Goal: Task Accomplishment & Management: Use online tool/utility

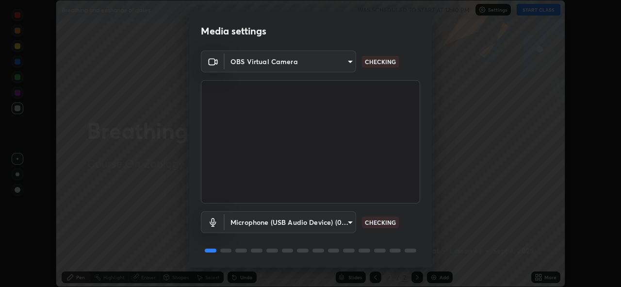
scroll to position [32, 0]
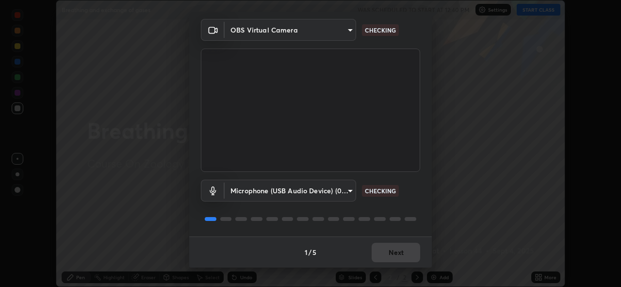
click at [393, 243] on div "1 / 5 Next" at bounding box center [310, 251] width 243 height 31
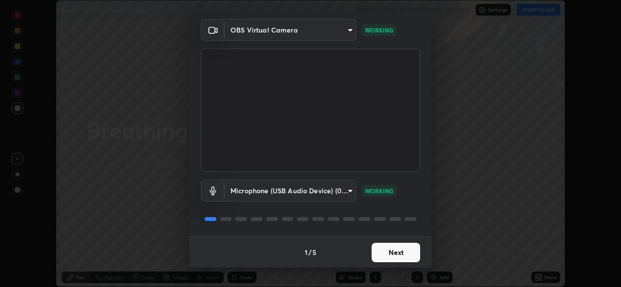
click at [397, 244] on button "Next" at bounding box center [396, 252] width 49 height 19
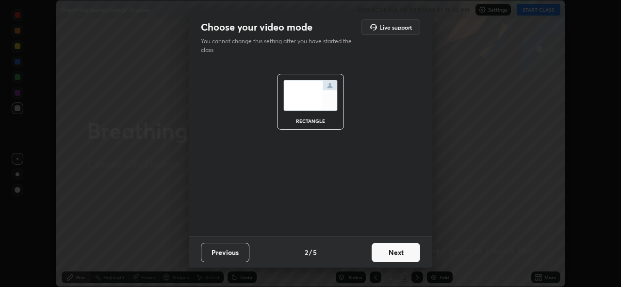
click at [398, 247] on button "Next" at bounding box center [396, 252] width 49 height 19
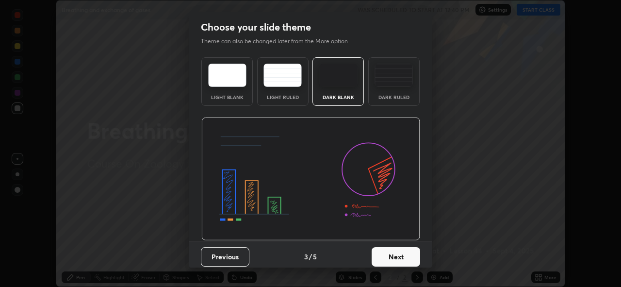
click at [401, 248] on button "Next" at bounding box center [396, 256] width 49 height 19
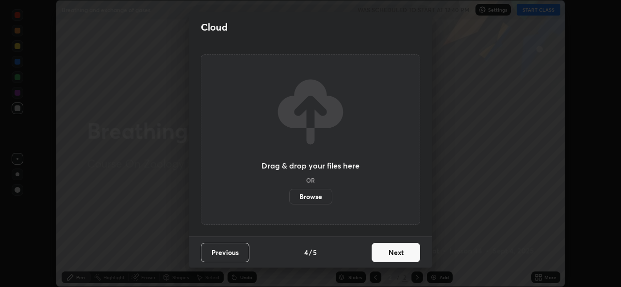
click at [401, 248] on button "Next" at bounding box center [396, 252] width 49 height 19
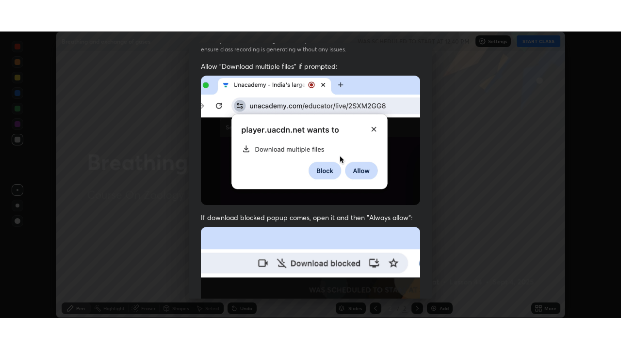
scroll to position [230, 0]
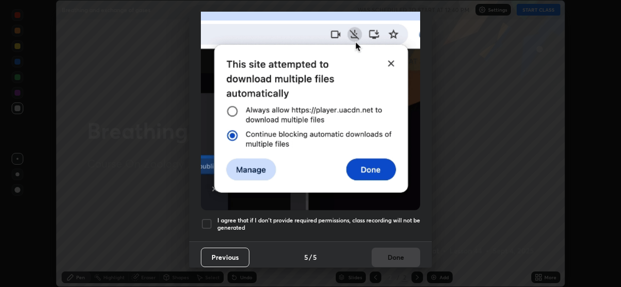
click at [398, 250] on div "Previous 5 / 5 Done" at bounding box center [310, 256] width 243 height 31
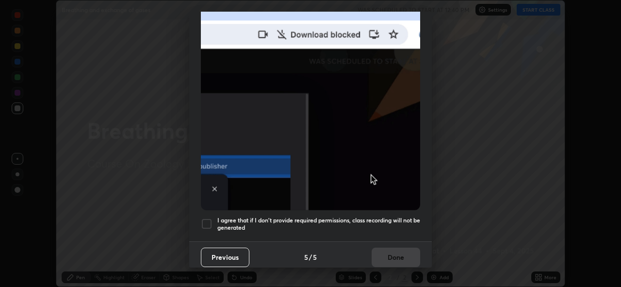
click at [394, 216] on h5 "I agree that if I don't provide required permissions, class recording will not …" at bounding box center [318, 223] width 203 height 15
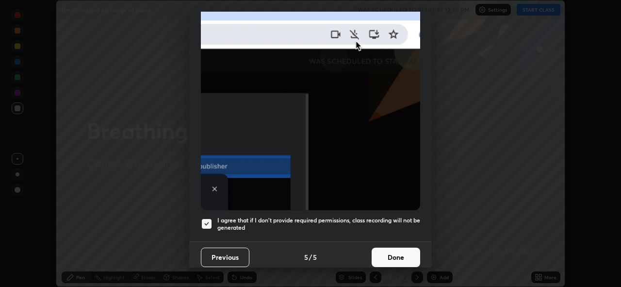
click at [397, 248] on button "Done" at bounding box center [396, 257] width 49 height 19
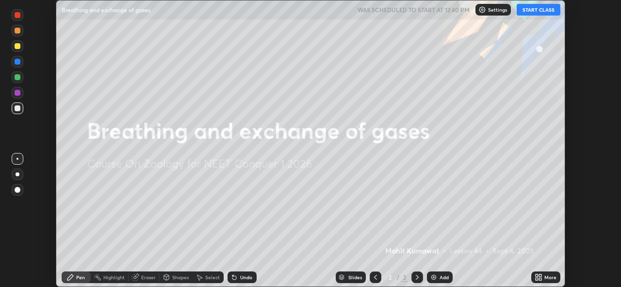
click at [544, 9] on button "START CLASS" at bounding box center [539, 10] width 44 height 12
click at [540, 274] on icon at bounding box center [540, 275] width 2 height 2
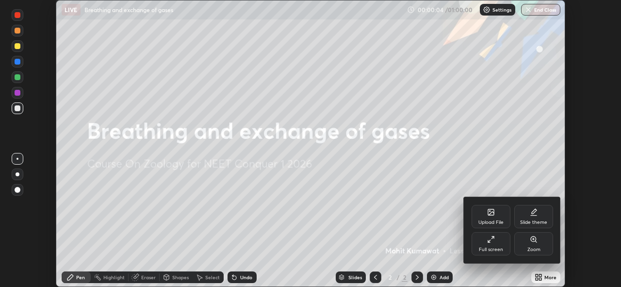
click at [503, 244] on div "Full screen" at bounding box center [491, 243] width 39 height 23
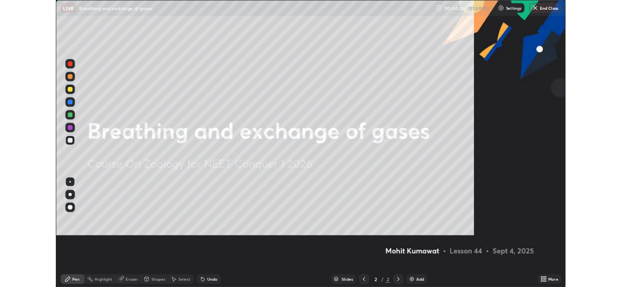
scroll to position [349, 621]
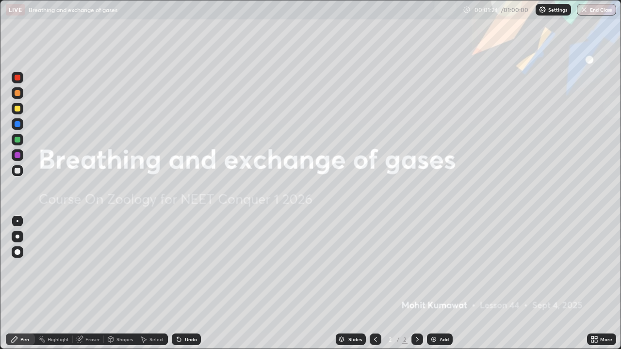
click at [593, 286] on icon at bounding box center [593, 341] width 2 height 2
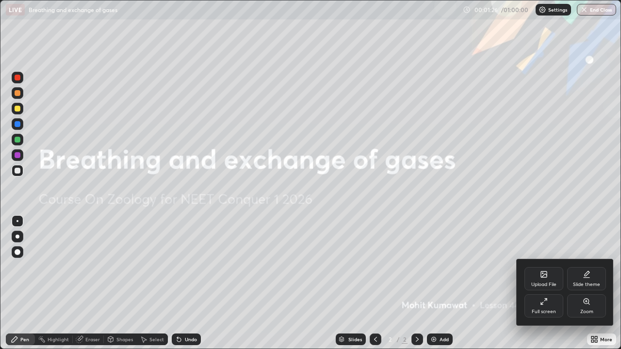
click at [490, 286] on div at bounding box center [310, 174] width 621 height 349
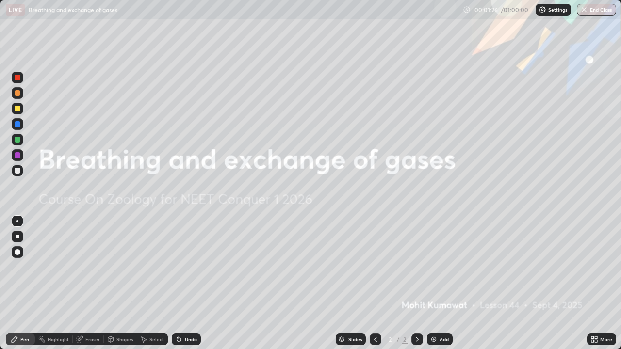
click at [444, 286] on div "Add" at bounding box center [444, 339] width 9 height 5
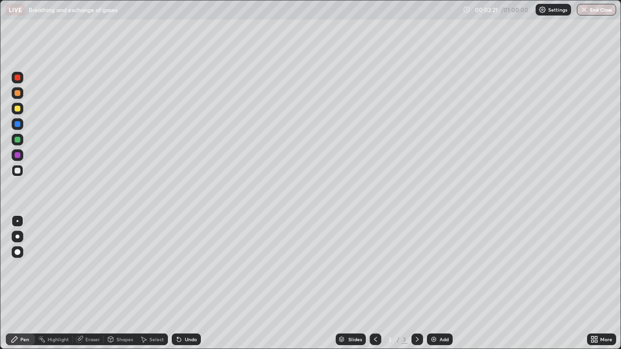
click at [189, 286] on div "Undo" at bounding box center [191, 339] width 12 height 5
click at [445, 286] on div "Add" at bounding box center [444, 339] width 9 height 5
click at [449, 286] on div "Add" at bounding box center [440, 340] width 26 height 12
click at [444, 286] on div "Add" at bounding box center [444, 339] width 9 height 5
click at [93, 286] on div "Eraser" at bounding box center [92, 339] width 15 height 5
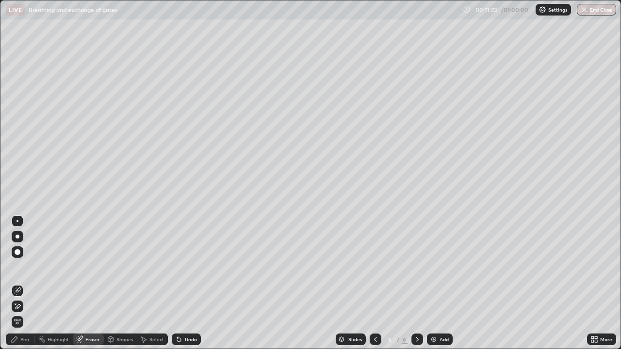
click at [21, 286] on div "Pen" at bounding box center [24, 339] width 9 height 5
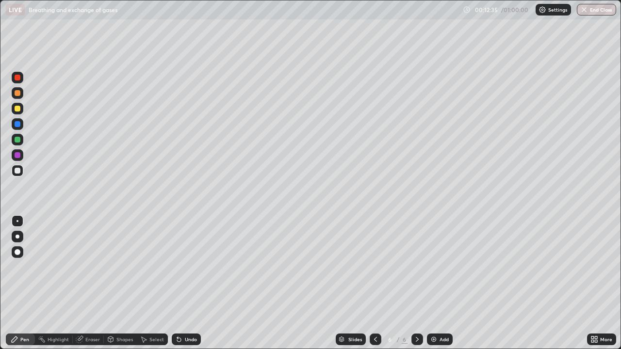
click at [188, 286] on div "Undo" at bounding box center [186, 340] width 29 height 12
click at [188, 286] on div "Undo" at bounding box center [191, 339] width 12 height 5
click at [18, 109] on div at bounding box center [18, 109] width 6 height 6
click at [16, 171] on div at bounding box center [18, 171] width 6 height 6
click at [16, 168] on div at bounding box center [18, 171] width 6 height 6
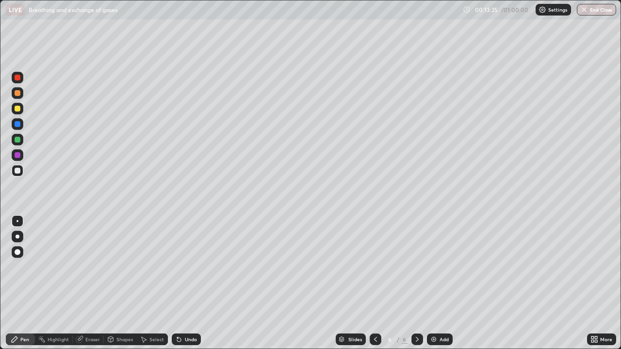
click at [17, 144] on div at bounding box center [18, 140] width 12 height 12
click at [15, 123] on div at bounding box center [18, 124] width 6 height 6
click at [18, 75] on div at bounding box center [18, 78] width 6 height 6
click at [17, 80] on div at bounding box center [18, 78] width 6 height 6
click at [189, 286] on div "Undo" at bounding box center [191, 339] width 12 height 5
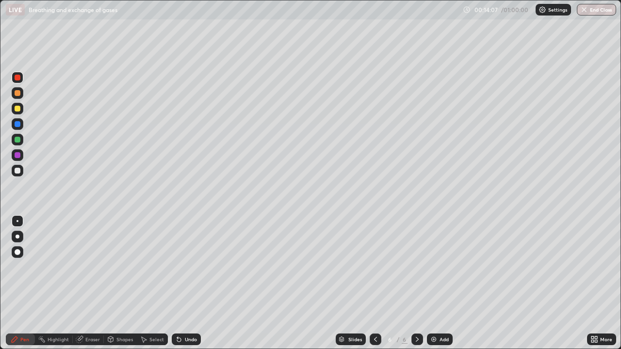
click at [17, 170] on div at bounding box center [18, 171] width 6 height 6
click at [19, 125] on div at bounding box center [18, 124] width 6 height 6
click at [18, 170] on div at bounding box center [18, 171] width 6 height 6
click at [30, 286] on div "Pen" at bounding box center [20, 340] width 29 height 12
click at [17, 77] on div at bounding box center [18, 78] width 6 height 6
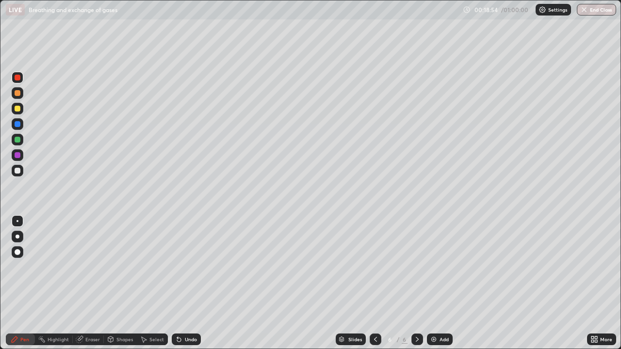
click at [18, 126] on div at bounding box center [18, 124] width 6 height 6
click at [16, 127] on div at bounding box center [18, 124] width 6 height 6
click at [17, 140] on div at bounding box center [18, 140] width 6 height 6
click at [22, 169] on div at bounding box center [18, 171] width 12 height 12
click at [183, 286] on div "Undo" at bounding box center [186, 340] width 29 height 12
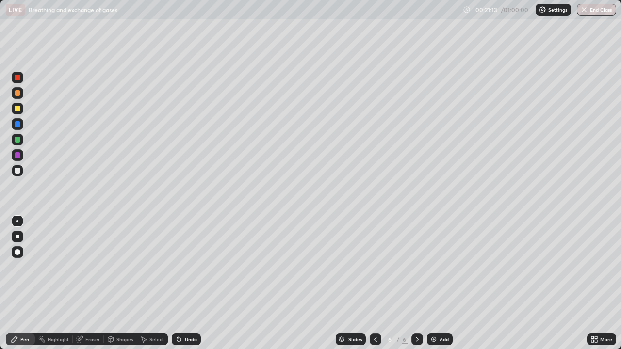
click at [440, 286] on div "Add" at bounding box center [444, 339] width 9 height 5
click at [448, 286] on div "Add" at bounding box center [440, 340] width 26 height 12
click at [375, 286] on icon at bounding box center [375, 339] width 3 height 5
click at [415, 286] on icon at bounding box center [418, 340] width 8 height 8
click at [193, 286] on div "Undo" at bounding box center [191, 339] width 12 height 5
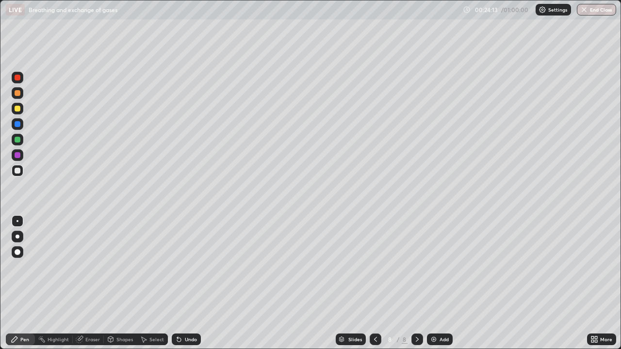
click at [188, 286] on div "Undo" at bounding box center [191, 339] width 12 height 5
click at [182, 286] on div "Undo" at bounding box center [186, 340] width 29 height 12
click at [185, 286] on div "Undo" at bounding box center [191, 339] width 12 height 5
click at [188, 286] on div "Undo" at bounding box center [186, 340] width 29 height 12
click at [448, 286] on div "Add" at bounding box center [444, 339] width 9 height 5
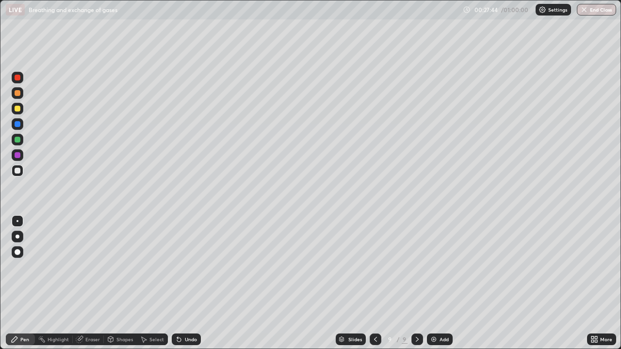
click at [194, 286] on div "Undo" at bounding box center [191, 339] width 12 height 5
click at [193, 286] on div "Undo" at bounding box center [191, 339] width 12 height 5
click at [192, 286] on div "Undo" at bounding box center [191, 339] width 12 height 5
click at [189, 286] on div "Undo" at bounding box center [191, 339] width 12 height 5
click at [190, 286] on div "Undo" at bounding box center [191, 339] width 12 height 5
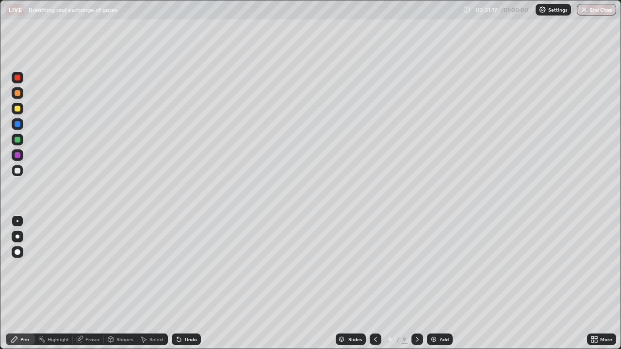
click at [442, 286] on div "Add" at bounding box center [444, 339] width 9 height 5
click at [183, 286] on div "Undo" at bounding box center [186, 340] width 29 height 12
click at [185, 286] on div "Undo" at bounding box center [191, 339] width 12 height 5
click at [91, 286] on div "Eraser" at bounding box center [92, 339] width 15 height 5
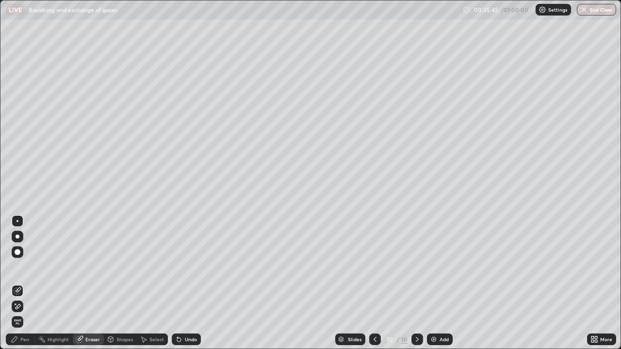
click at [26, 286] on div "Pen" at bounding box center [24, 339] width 9 height 5
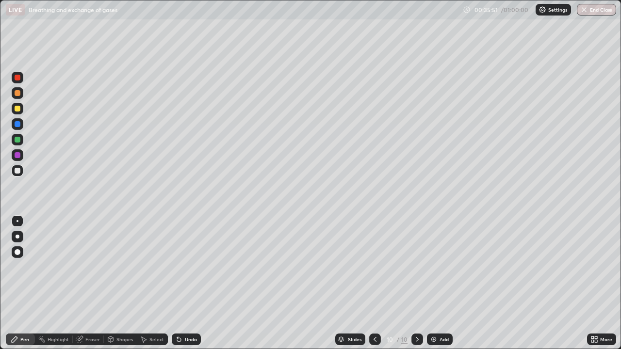
click at [188, 286] on div "Undo" at bounding box center [191, 339] width 12 height 5
click at [440, 286] on div "Add" at bounding box center [444, 339] width 9 height 5
click at [190, 286] on div "Undo" at bounding box center [186, 340] width 29 height 12
click at [188, 286] on div "Undo" at bounding box center [191, 339] width 12 height 5
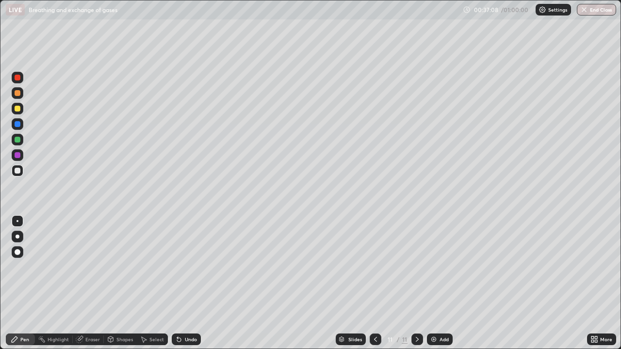
click at [187, 286] on div "Undo" at bounding box center [191, 339] width 12 height 5
click at [442, 286] on div "Add" at bounding box center [440, 340] width 26 height 12
click at [440, 286] on div "Add" at bounding box center [444, 339] width 9 height 5
click at [188, 286] on div "Undo" at bounding box center [191, 339] width 12 height 5
click at [186, 286] on div "Undo" at bounding box center [191, 339] width 12 height 5
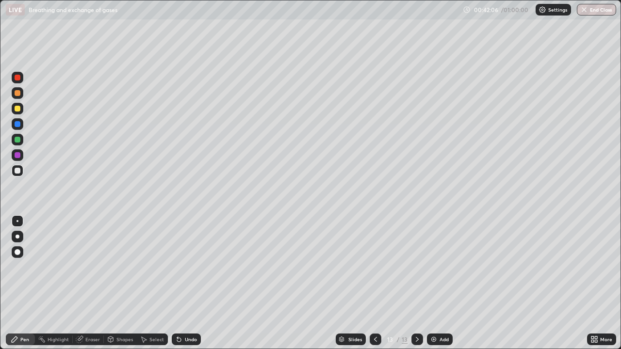
click at [186, 286] on div "Undo" at bounding box center [191, 339] width 12 height 5
click at [185, 286] on div "Undo" at bounding box center [191, 339] width 12 height 5
click at [183, 286] on div "Undo" at bounding box center [186, 340] width 29 height 12
click at [185, 286] on div "Undo" at bounding box center [191, 339] width 12 height 5
click at [183, 286] on div "Undo" at bounding box center [186, 340] width 29 height 12
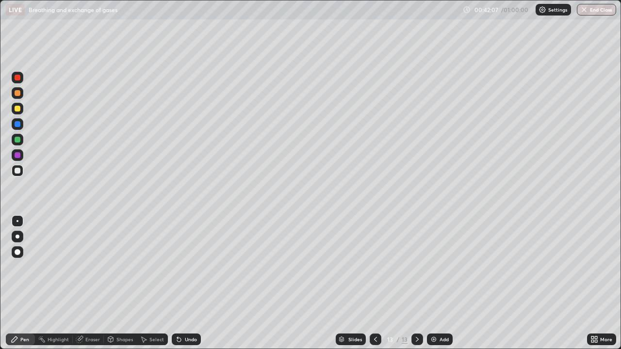
click at [183, 286] on div "Undo" at bounding box center [186, 340] width 29 height 12
click at [181, 286] on div "Undo" at bounding box center [186, 340] width 29 height 12
click at [88, 286] on div "Eraser" at bounding box center [88, 340] width 31 height 12
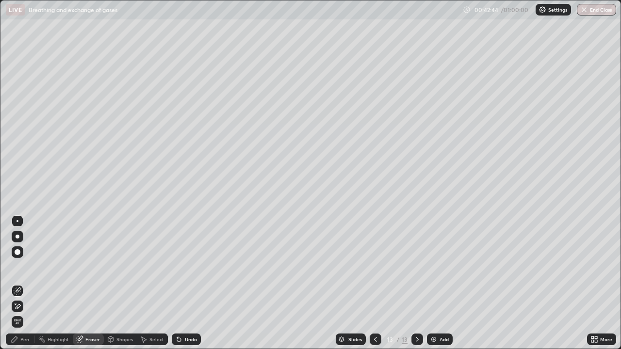
click at [27, 286] on div "Pen" at bounding box center [24, 339] width 9 height 5
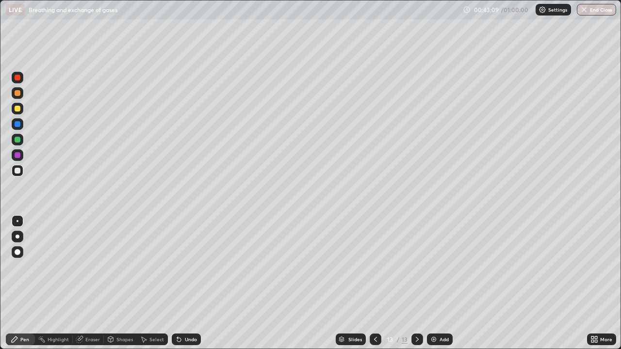
click at [87, 286] on div "Eraser" at bounding box center [88, 340] width 31 height 12
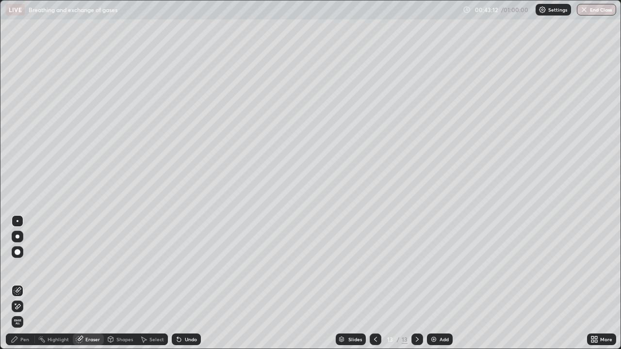
click at [23, 286] on div "Pen" at bounding box center [20, 340] width 29 height 12
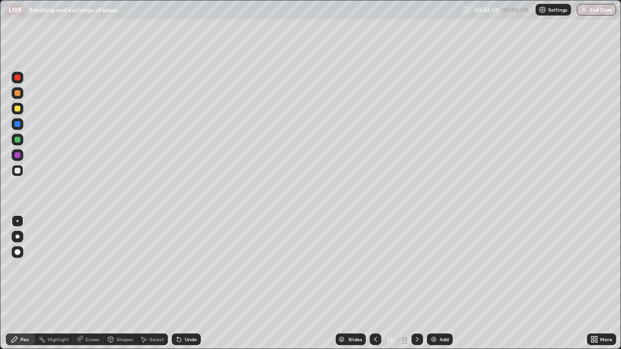
click at [18, 78] on div at bounding box center [18, 78] width 6 height 6
click at [17, 125] on div at bounding box center [18, 124] width 6 height 6
click at [17, 124] on div at bounding box center [18, 124] width 6 height 6
click at [19, 168] on div at bounding box center [18, 171] width 12 height 12
click at [84, 286] on div "Eraser" at bounding box center [88, 340] width 31 height 12
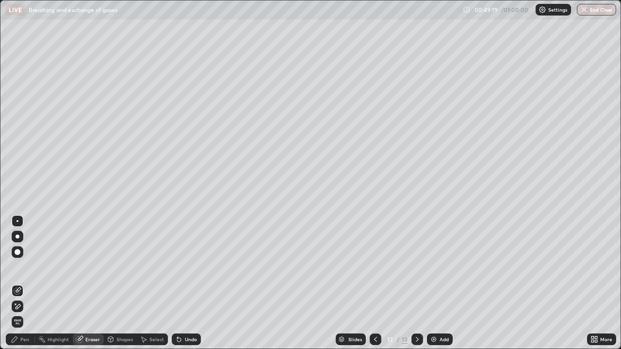
click at [29, 286] on div "Pen" at bounding box center [24, 339] width 9 height 5
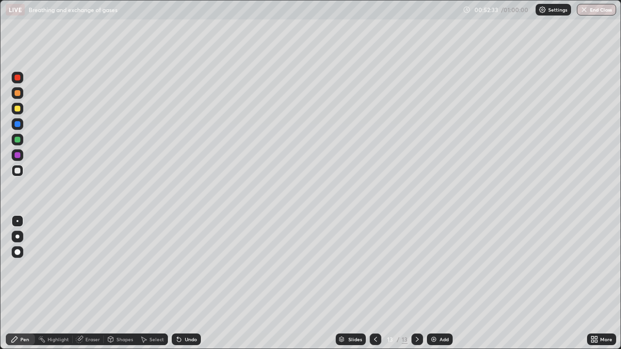
click at [446, 286] on div "Add" at bounding box center [444, 339] width 9 height 5
click at [190, 286] on div "Undo" at bounding box center [191, 339] width 12 height 5
click at [189, 286] on div "Undo" at bounding box center [191, 339] width 12 height 5
click at [186, 286] on div "Undo" at bounding box center [186, 340] width 29 height 12
click at [445, 286] on div "Add" at bounding box center [444, 339] width 9 height 5
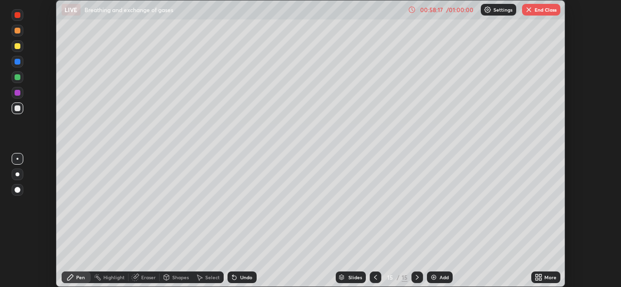
scroll to position [48250, 47915]
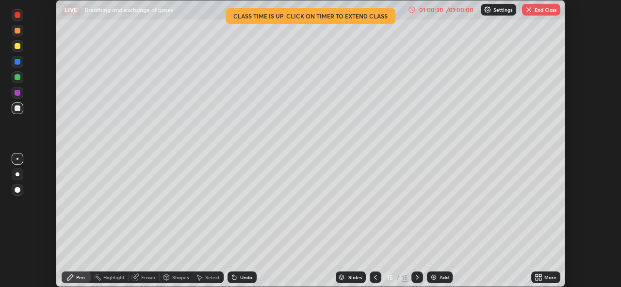
click at [547, 9] on button "End Class" at bounding box center [541, 10] width 38 height 12
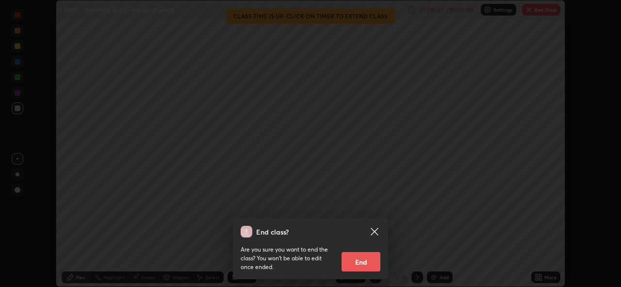
click at [378, 260] on button "End" at bounding box center [361, 261] width 39 height 19
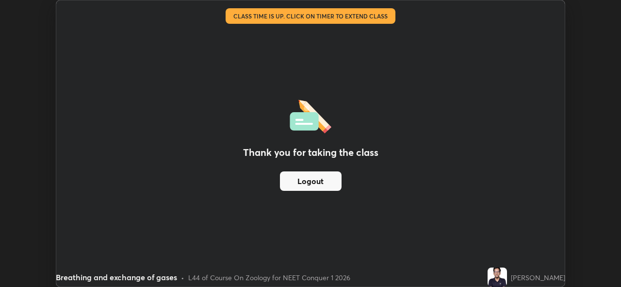
click at [331, 182] on button "Logout" at bounding box center [311, 180] width 62 height 19
click at [324, 174] on button "Logout" at bounding box center [311, 180] width 62 height 19
click at [308, 180] on button "Logout" at bounding box center [311, 180] width 62 height 19
